Goal: Task Accomplishment & Management: Manage account settings

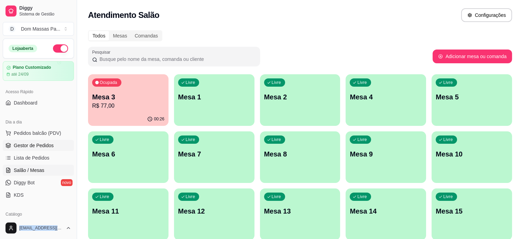
click at [35, 141] on link "Gestor de Pedidos" at bounding box center [38, 145] width 71 height 11
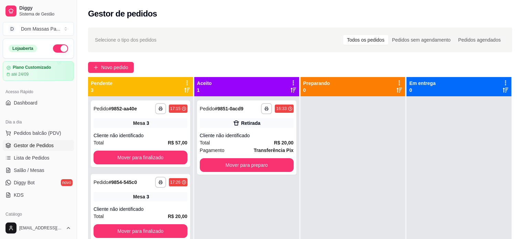
click at [70, 112] on div "Loja aberta Plano Customizado até 24/09 Acesso Rápido Dashboard Dia a dia Pedid…" at bounding box center [38, 128] width 77 height 179
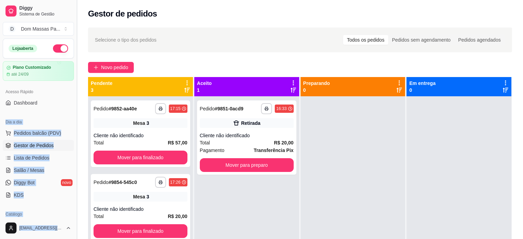
drag, startPoint x: 71, startPoint y: 104, endPoint x: 77, endPoint y: 110, distance: 8.8
click at [77, 110] on div "Diggy Sistema de Gestão D Dom Massas Pa ... Loja aberta Plano Customizado até 2…" at bounding box center [38, 119] width 77 height 239
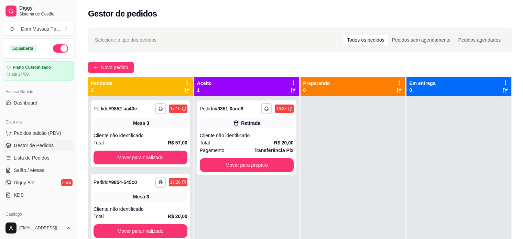
click at [65, 51] on div "Loja aberta" at bounding box center [38, 48] width 71 height 19
drag, startPoint x: 76, startPoint y: 78, endPoint x: 76, endPoint y: 95, distance: 16.2
click at [76, 95] on button "Toggle Sidebar" at bounding box center [77, 119] width 6 height 239
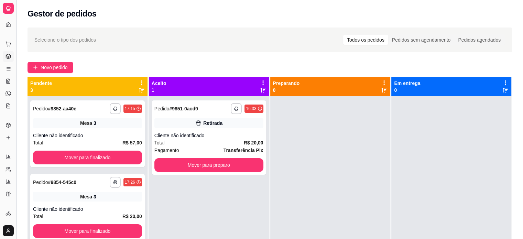
click at [14, 95] on button "Toggle Sidebar" at bounding box center [16, 119] width 6 height 239
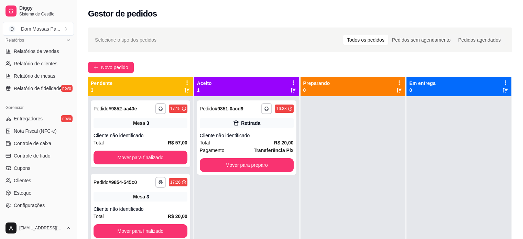
scroll to position [256, 0]
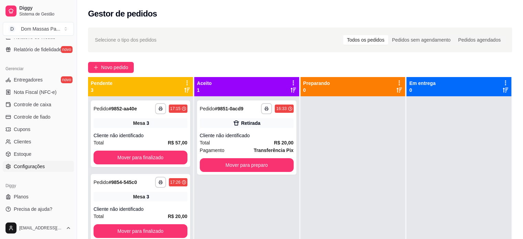
click at [19, 165] on span "Configurações" at bounding box center [29, 166] width 31 height 7
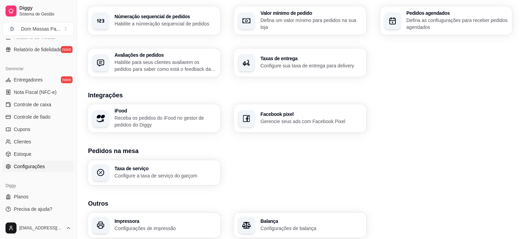
scroll to position [243, 0]
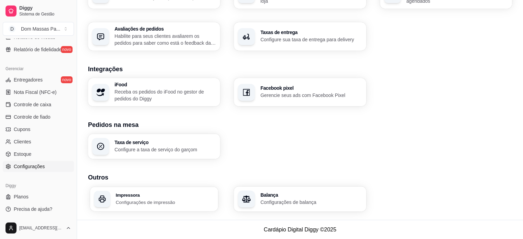
click at [172, 200] on p "Configurações de impressão" at bounding box center [165, 202] width 98 height 7
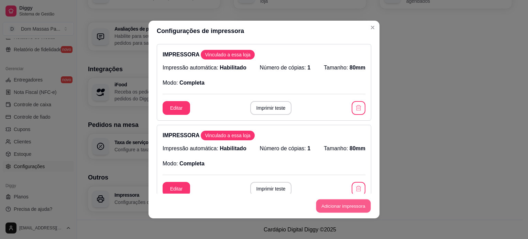
click at [351, 206] on button "Adicionar impressora" at bounding box center [343, 206] width 55 height 13
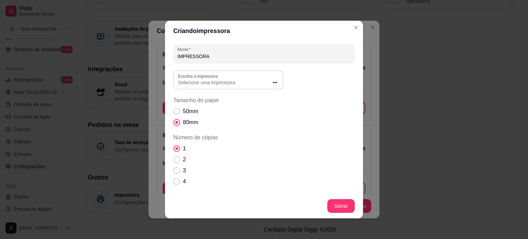
click at [174, 146] on span "Número de cópias" at bounding box center [177, 149] width 7 height 7
click at [174, 150] on input "1" at bounding box center [175, 152] width 4 height 4
click at [174, 158] on span "Número de cópias" at bounding box center [177, 160] width 7 height 7
click at [173, 161] on input "2" at bounding box center [175, 163] width 4 height 4
radio input "true"
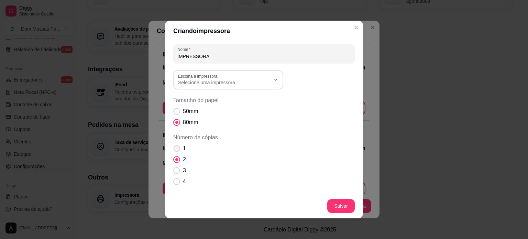
click at [175, 147] on span "Número de cópias" at bounding box center [177, 149] width 7 height 7
click at [175, 150] on input "1" at bounding box center [175, 152] width 4 height 4
radio input "true"
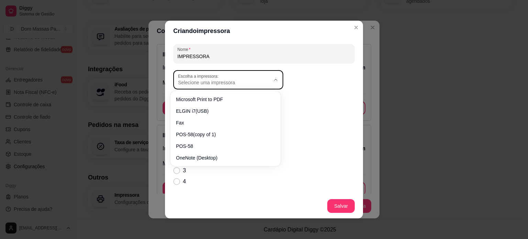
click at [185, 82] on span "Selecione uma impressora" at bounding box center [224, 82] width 92 height 7
click at [191, 96] on span "Microsoft Print to PDF" at bounding box center [222, 99] width 88 height 7
type input "Microsoft Print to PDF"
select select "Microsoft Print to PDF"
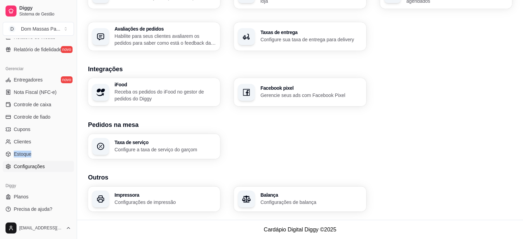
drag, startPoint x: 70, startPoint y: 141, endPoint x: 73, endPoint y: 152, distance: 10.7
click at [73, 152] on div "Loja aberta Plano Customizado até 24/09 Acesso Rápido Dashboard Dia a dia Pedid…" at bounding box center [38, 128] width 77 height 179
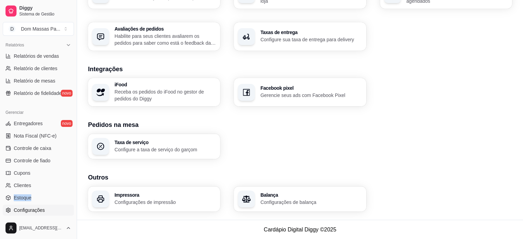
scroll to position [256, 0]
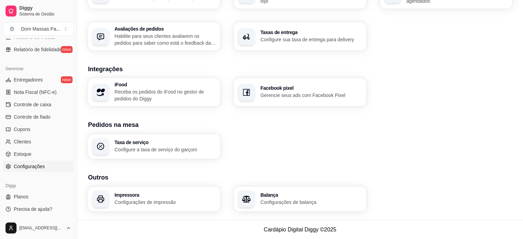
drag, startPoint x: 74, startPoint y: 151, endPoint x: 71, endPoint y: 206, distance: 54.8
click at [71, 206] on div "Diggy Sistema de Gestão D Dom Massas Pa ... Loja aberta Plano Customizado até 2…" at bounding box center [38, 119] width 77 height 239
drag, startPoint x: 74, startPoint y: 155, endPoint x: 74, endPoint y: 177, distance: 21.7
click at [74, 177] on button "Toggle Sidebar" at bounding box center [77, 119] width 6 height 239
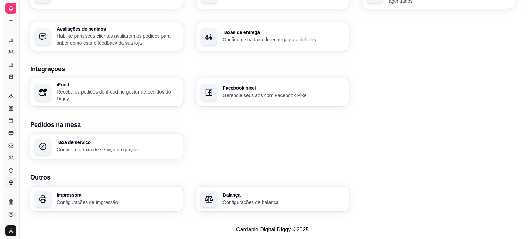
scroll to position [117, 0]
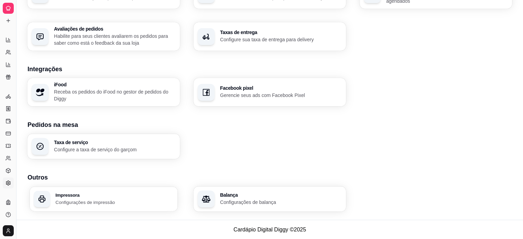
click at [87, 204] on p "Configurações de impressão" at bounding box center [114, 202] width 118 height 7
click at [156, 200] on p "Configurações de impressão" at bounding box center [114, 202] width 118 height 7
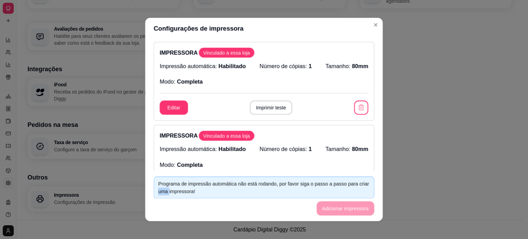
click at [156, 200] on footer "Programa de impressão automática não está rodando, por favor siga o passo a pas…" at bounding box center [264, 196] width 238 height 50
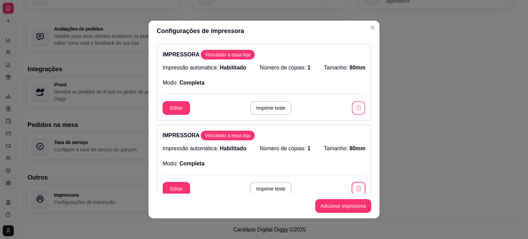
click at [355, 108] on icon "button" at bounding box center [358, 108] width 7 height 7
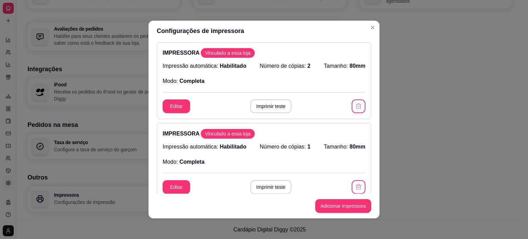
scroll to position [115, 0]
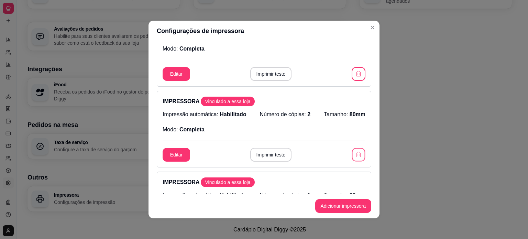
click at [352, 149] on button "button" at bounding box center [358, 154] width 13 height 13
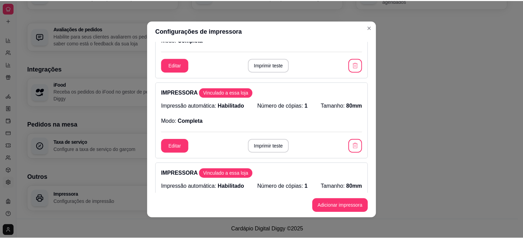
scroll to position [0, 0]
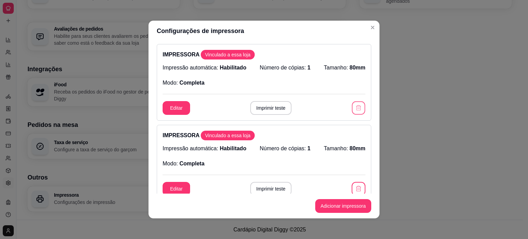
click at [355, 106] on icon "button" at bounding box center [358, 108] width 7 height 7
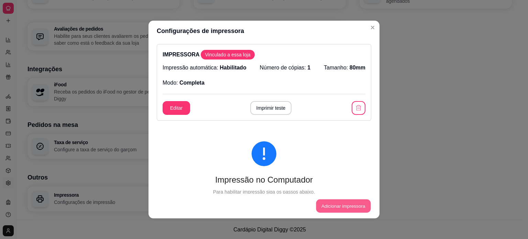
click at [347, 205] on button "Adicionar impressora" at bounding box center [343, 206] width 55 height 13
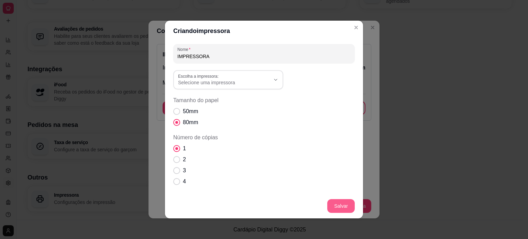
click at [347, 205] on button "Salvar" at bounding box center [342, 206] width 28 height 14
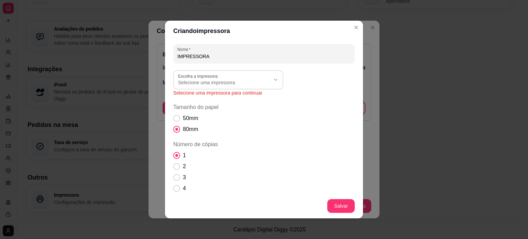
click at [232, 68] on div "Nome IMPRESSORA Escolha a impressora: Microsoft Print to PDF ELGIN i7(USB) Fax …" at bounding box center [264, 170] width 182 height 253
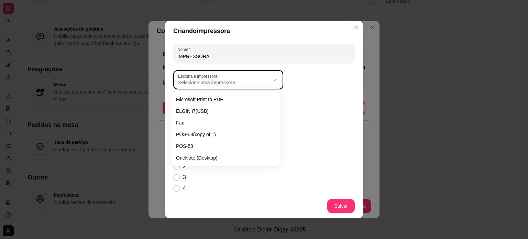
click at [234, 78] on div "Selecione uma impressora" at bounding box center [224, 80] width 92 height 12
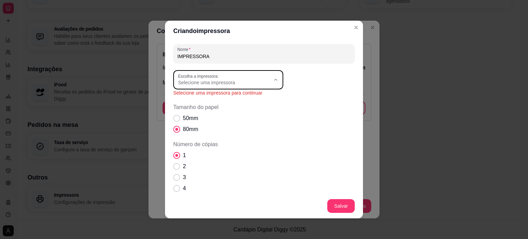
click at [230, 111] on span "ELGIN i7(USB)" at bounding box center [222, 110] width 88 height 7
type input "ELGIN i7(USB)"
select select "ELGIN i7(USB)"
